Goal: Download file/media

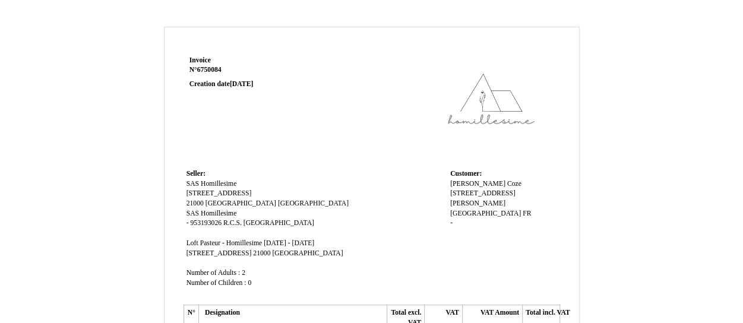
drag, startPoint x: 0, startPoint y: 0, endPoint x: 400, endPoint y: 100, distance: 412.3
click at [400, 100] on td at bounding box center [448, 109] width 226 height 113
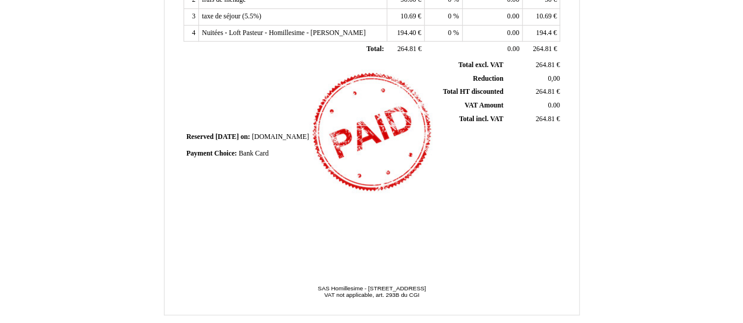
scroll to position [393, 0]
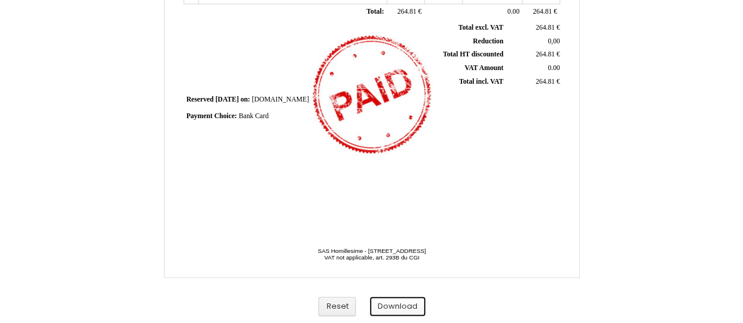
click at [395, 309] on button "Download" at bounding box center [397, 307] width 55 height 20
click at [395, 303] on button "Download" at bounding box center [397, 307] width 55 height 20
click at [392, 307] on button "Download" at bounding box center [397, 307] width 55 height 20
click at [396, 308] on button "Download" at bounding box center [397, 307] width 55 height 20
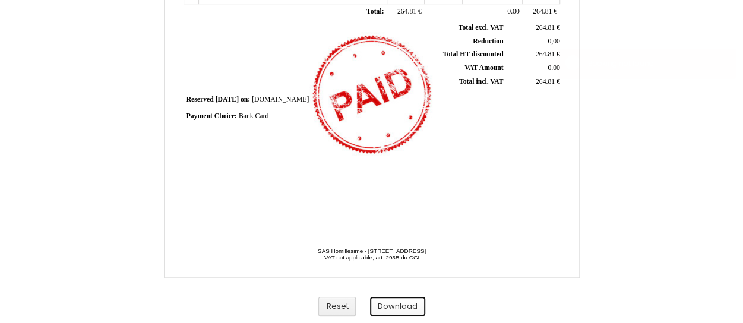
click at [396, 308] on button "Download" at bounding box center [397, 307] width 55 height 20
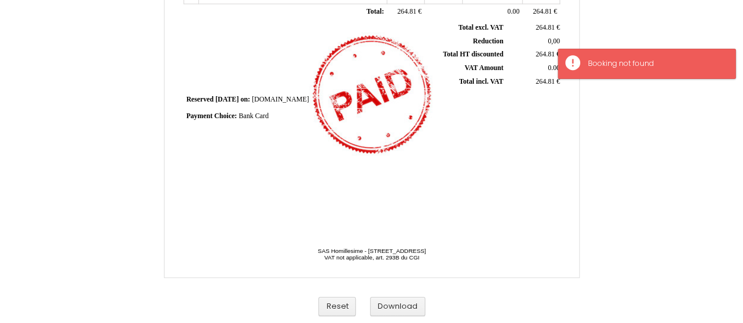
click at [337, 311] on button "Reset" at bounding box center [336, 307] width 37 height 20
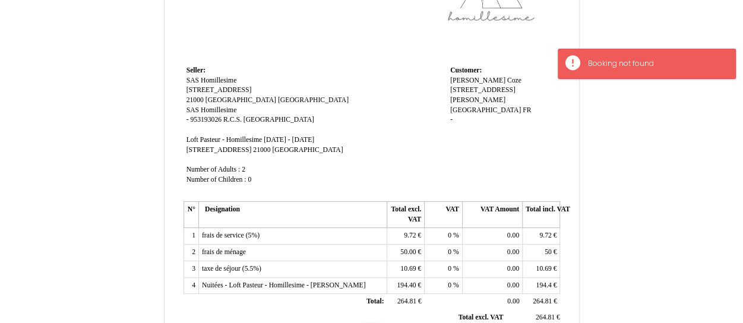
scroll to position [137, 0]
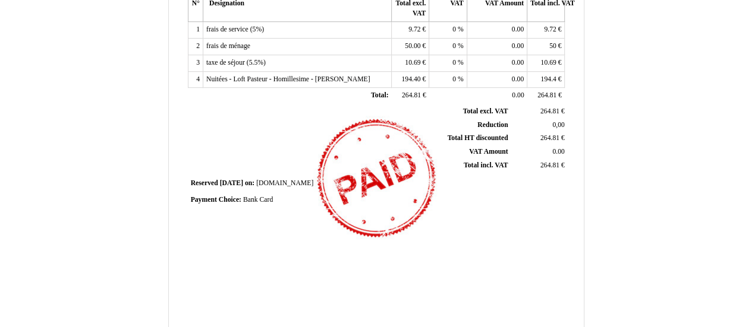
scroll to position [389, 0]
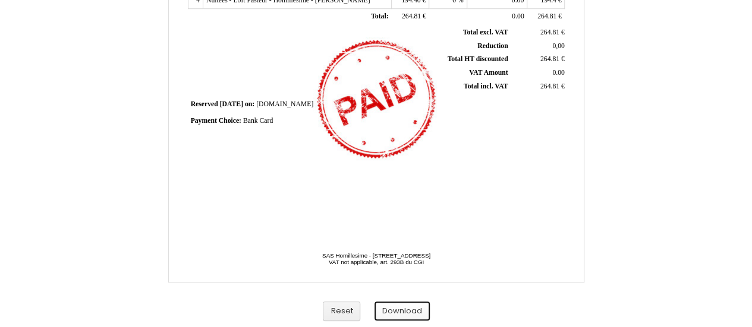
click at [399, 309] on button "Download" at bounding box center [401, 312] width 55 height 20
click at [419, 312] on button "Download" at bounding box center [401, 312] width 55 height 20
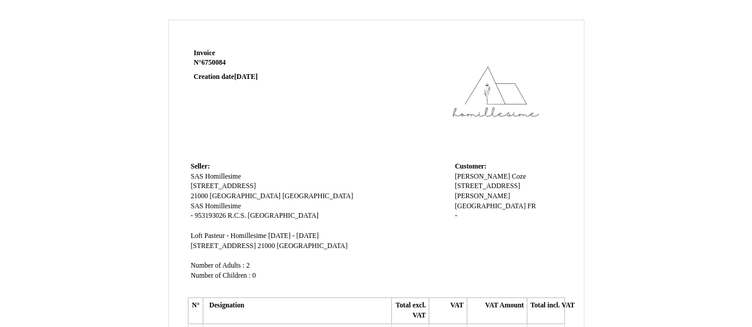
scroll to position [0, 0]
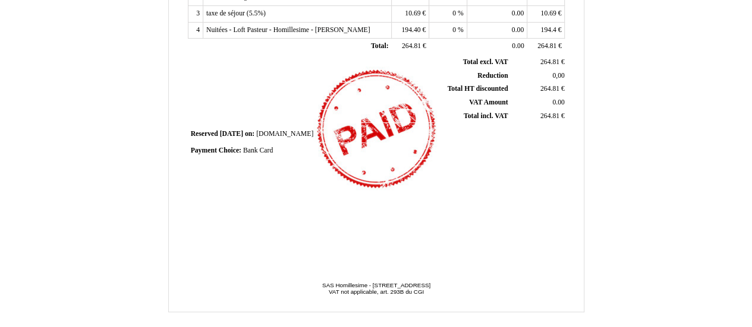
scroll to position [389, 0]
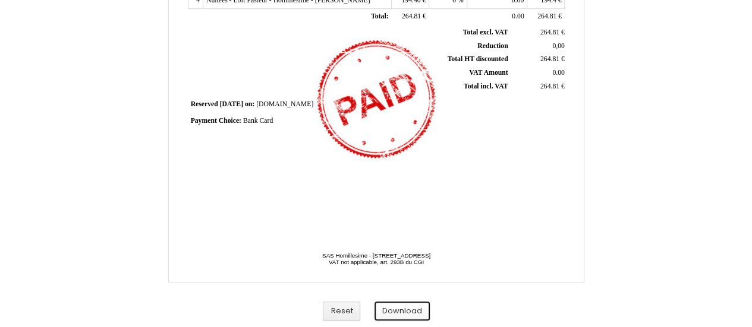
click at [399, 307] on button "Download" at bounding box center [401, 312] width 55 height 20
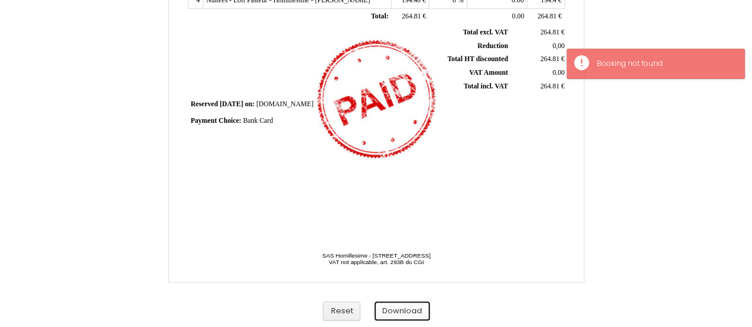
click at [397, 311] on button "Download" at bounding box center [401, 312] width 55 height 20
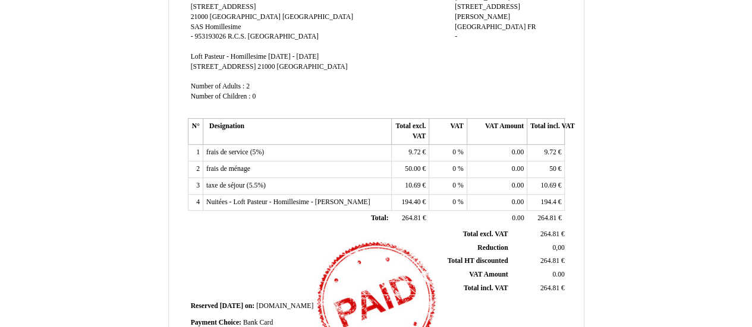
scroll to position [389, 0]
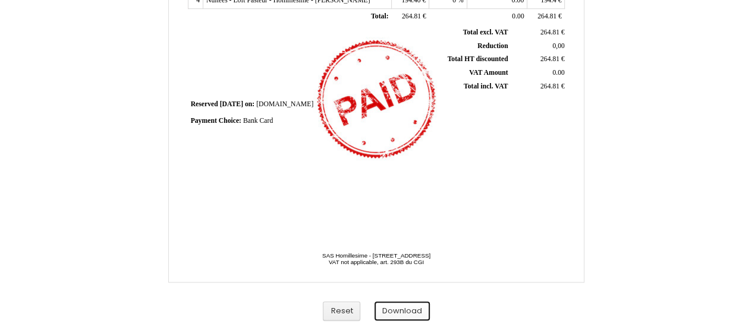
click at [405, 308] on button "Download" at bounding box center [401, 312] width 55 height 20
click at [410, 311] on button "Download" at bounding box center [401, 312] width 55 height 20
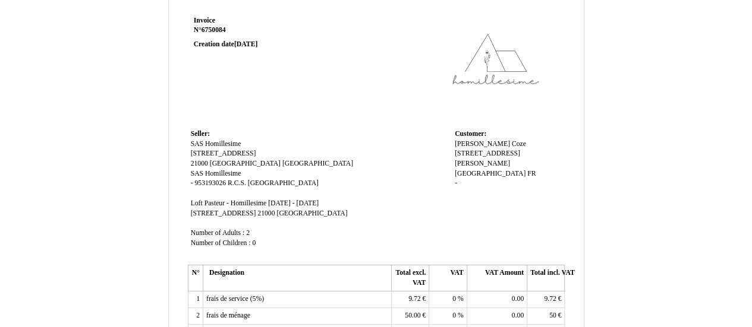
scroll to position [0, 0]
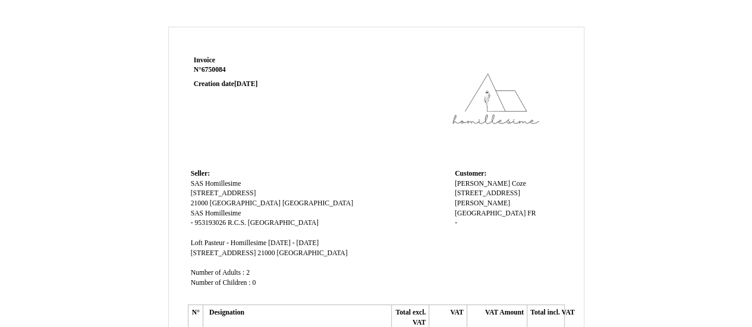
drag, startPoint x: 442, startPoint y: 62, endPoint x: 417, endPoint y: 111, distance: 54.7
click at [417, 111] on td at bounding box center [452, 109] width 226 height 113
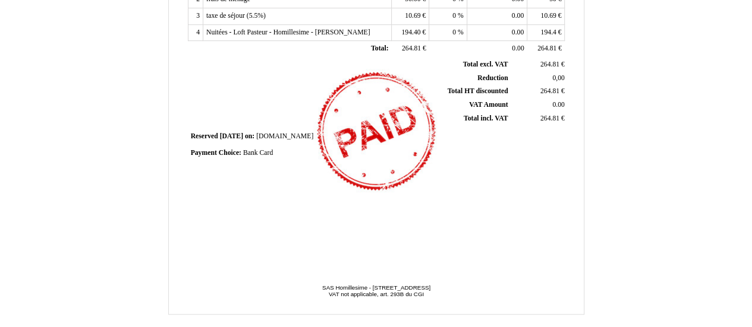
scroll to position [389, 0]
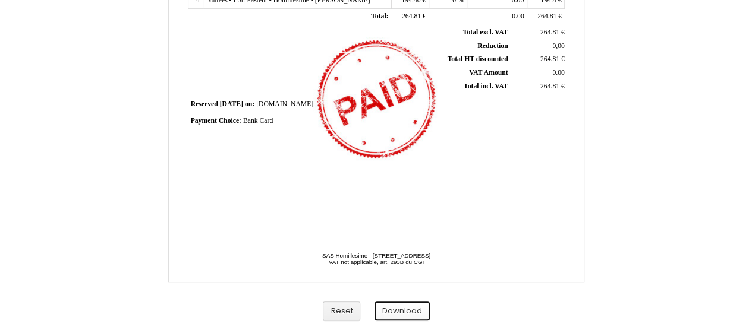
click at [406, 312] on button "Download" at bounding box center [401, 312] width 55 height 20
click at [336, 307] on button "Reset" at bounding box center [341, 312] width 37 height 20
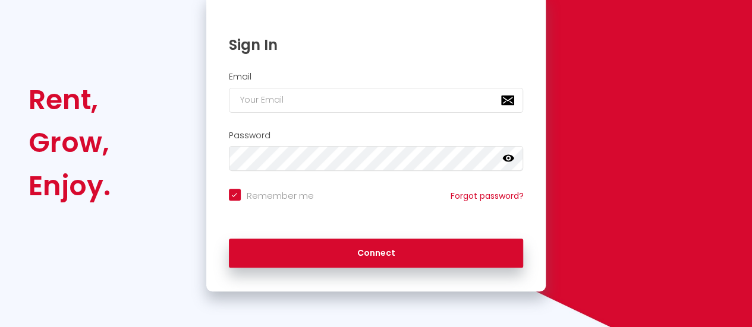
checkbox input "true"
